Goal: Find contact information: Find contact information

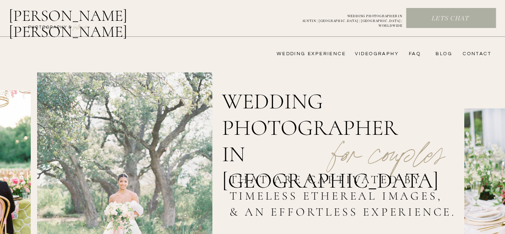
click at [480, 52] on nav "CONTACT" at bounding box center [475, 54] width 31 height 6
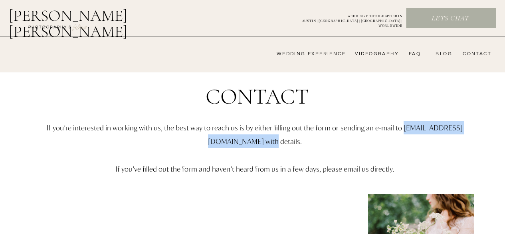
drag, startPoint x: 291, startPoint y: 142, endPoint x: 180, endPoint y: 144, distance: 110.2
click at [180, 144] on p "If you’re interested in working with us, the best way to reach us is by either …" at bounding box center [255, 162] width 466 height 83
copy p "[EMAIL_ADDRESS][DOMAIN_NAME]"
